Goal: Check status

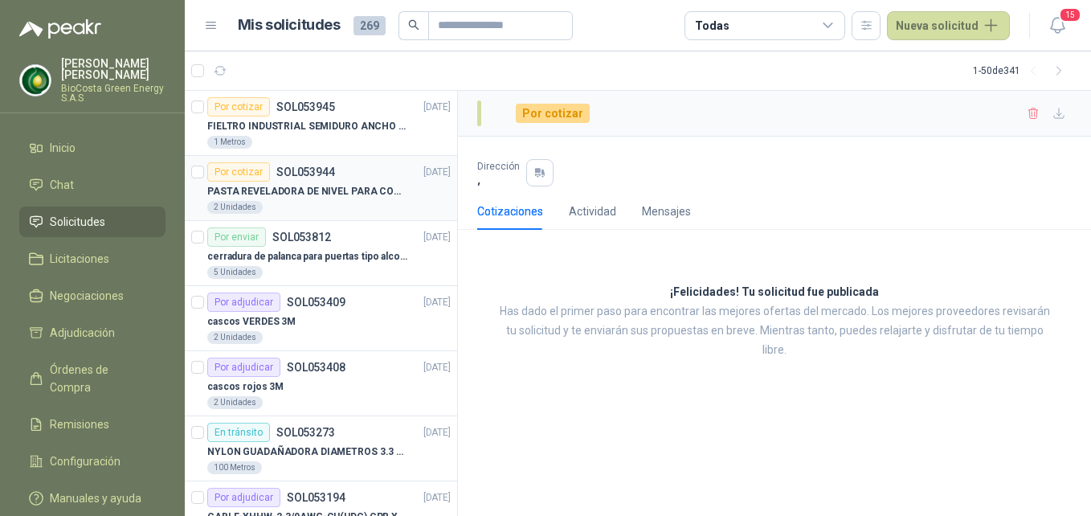
click at [333, 165] on div "Por cotizar SOL053944" at bounding box center [271, 171] width 128 height 19
